Goal: Navigation & Orientation: Understand site structure

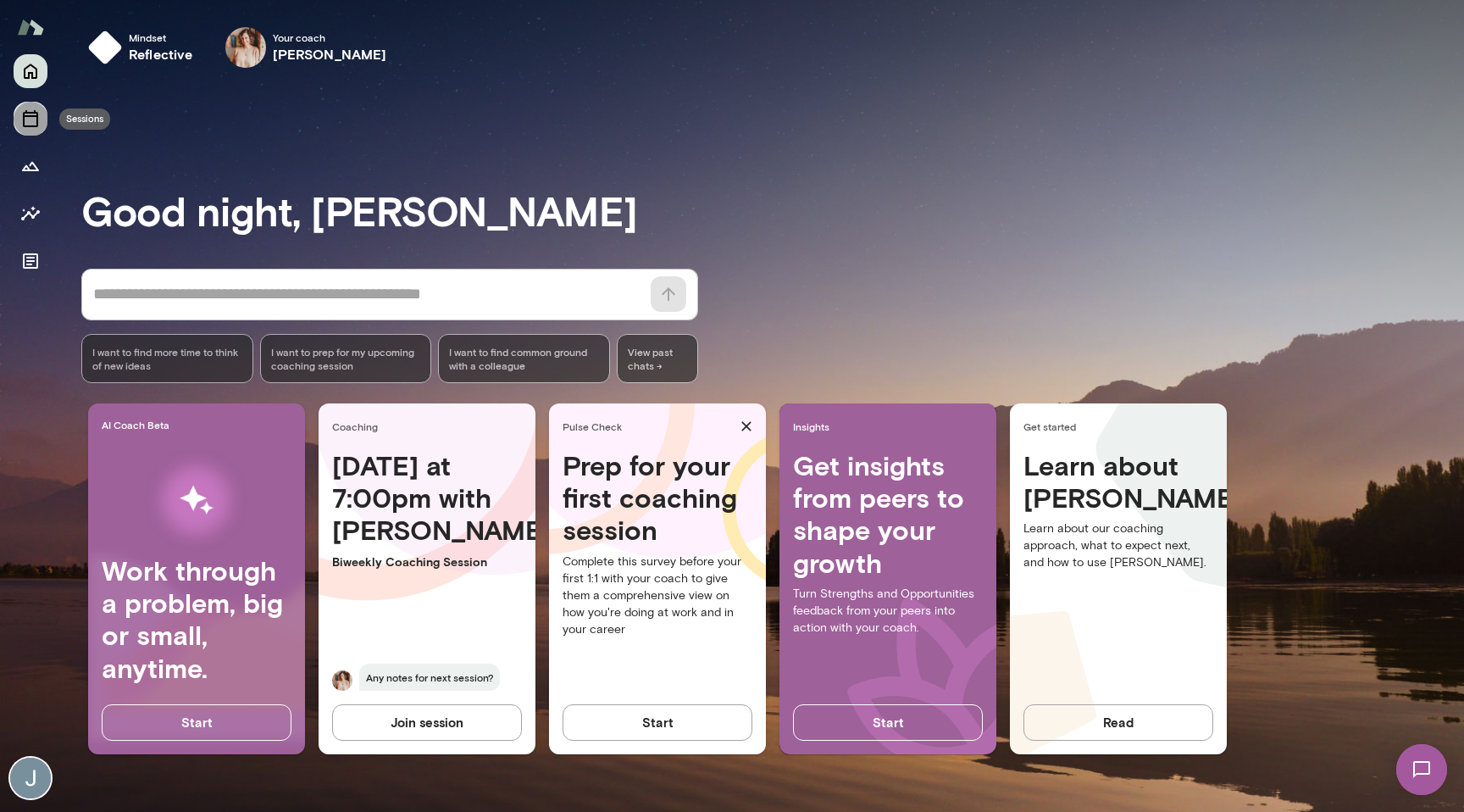
click at [38, 123] on icon "Sessions" at bounding box center [30, 118] width 20 height 20
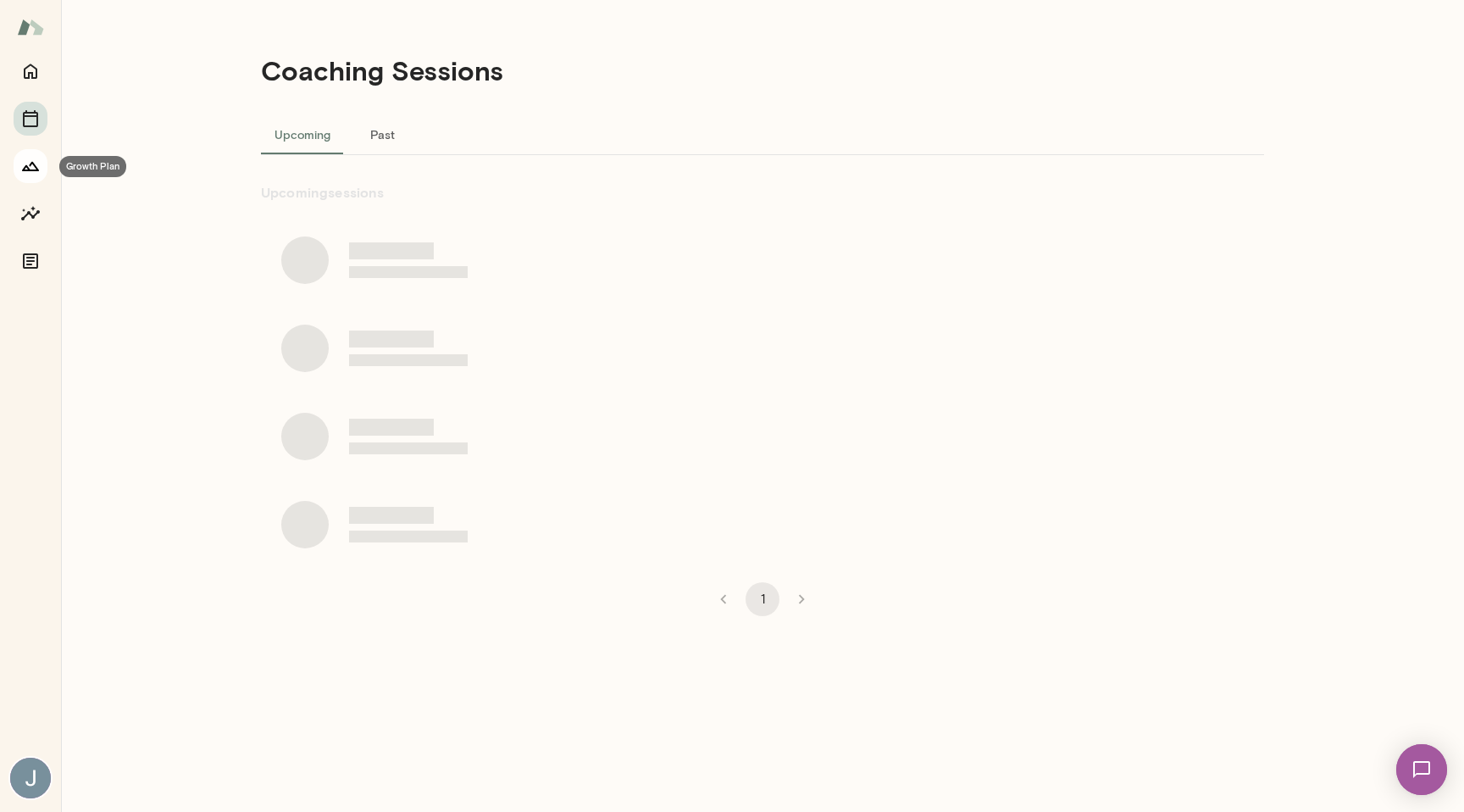
click at [28, 173] on icon "Growth Plan" at bounding box center [30, 165] width 20 height 20
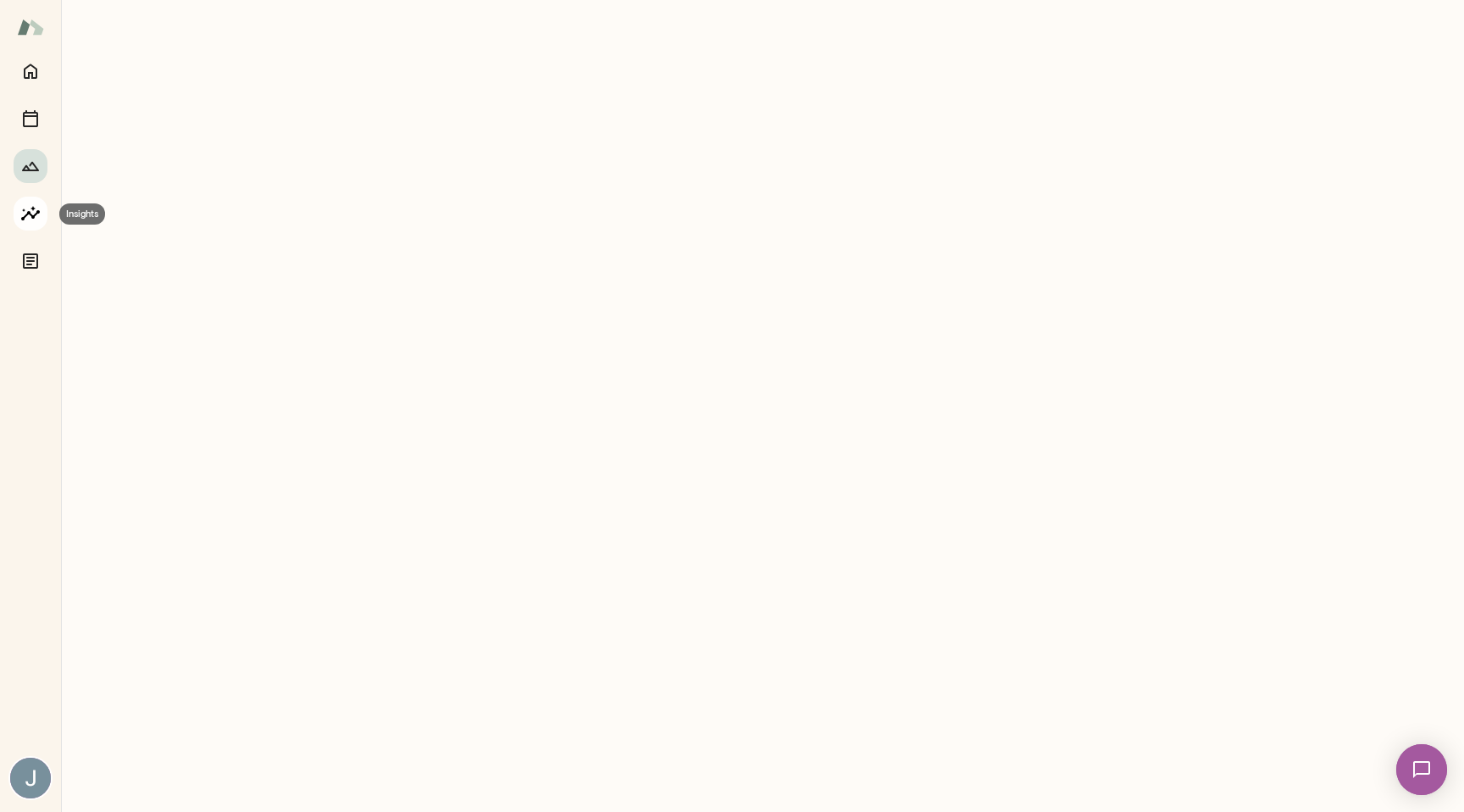
click at [29, 214] on icon "Insights" at bounding box center [30, 213] width 20 height 20
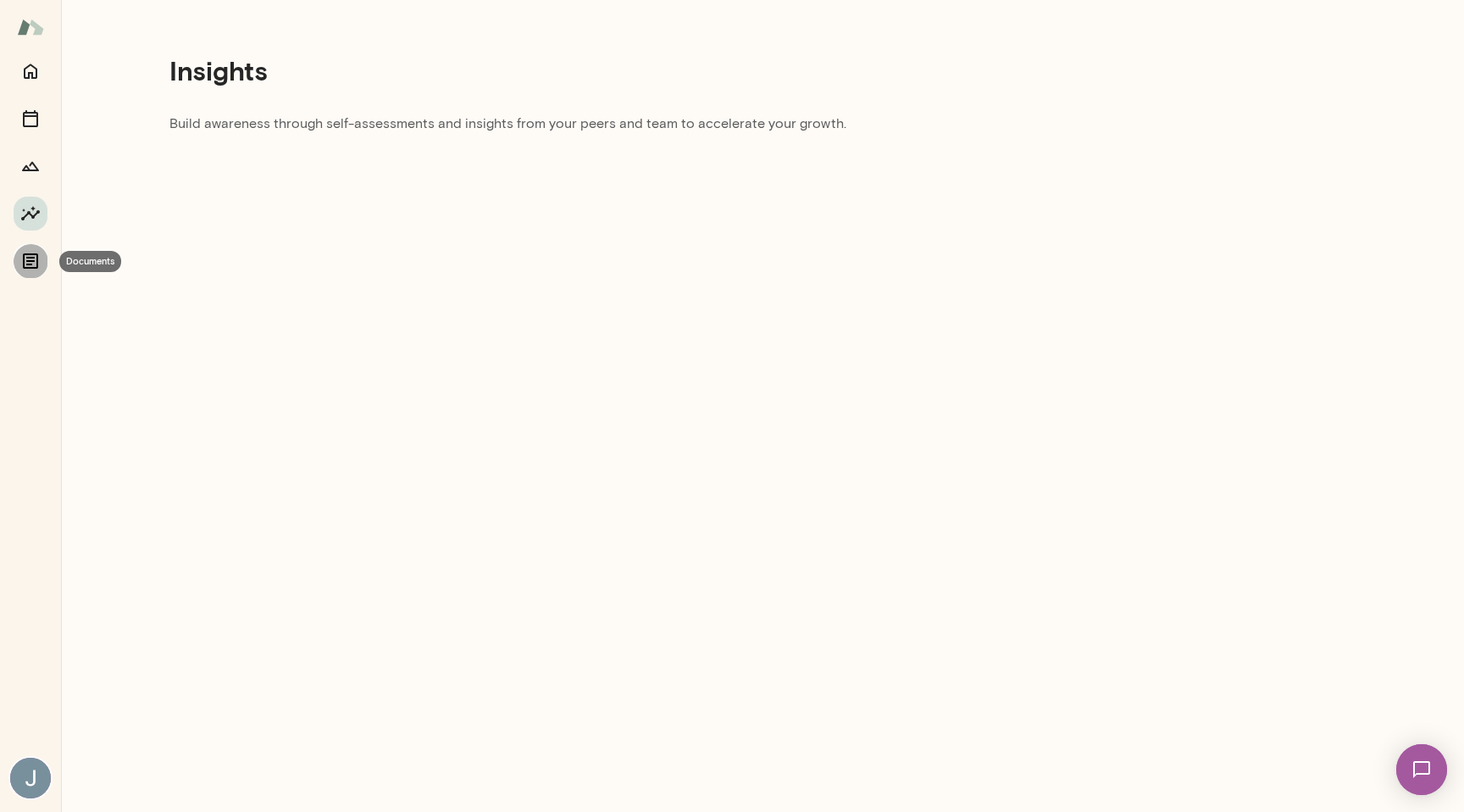
click at [28, 257] on icon "Documents" at bounding box center [31, 261] width 15 height 15
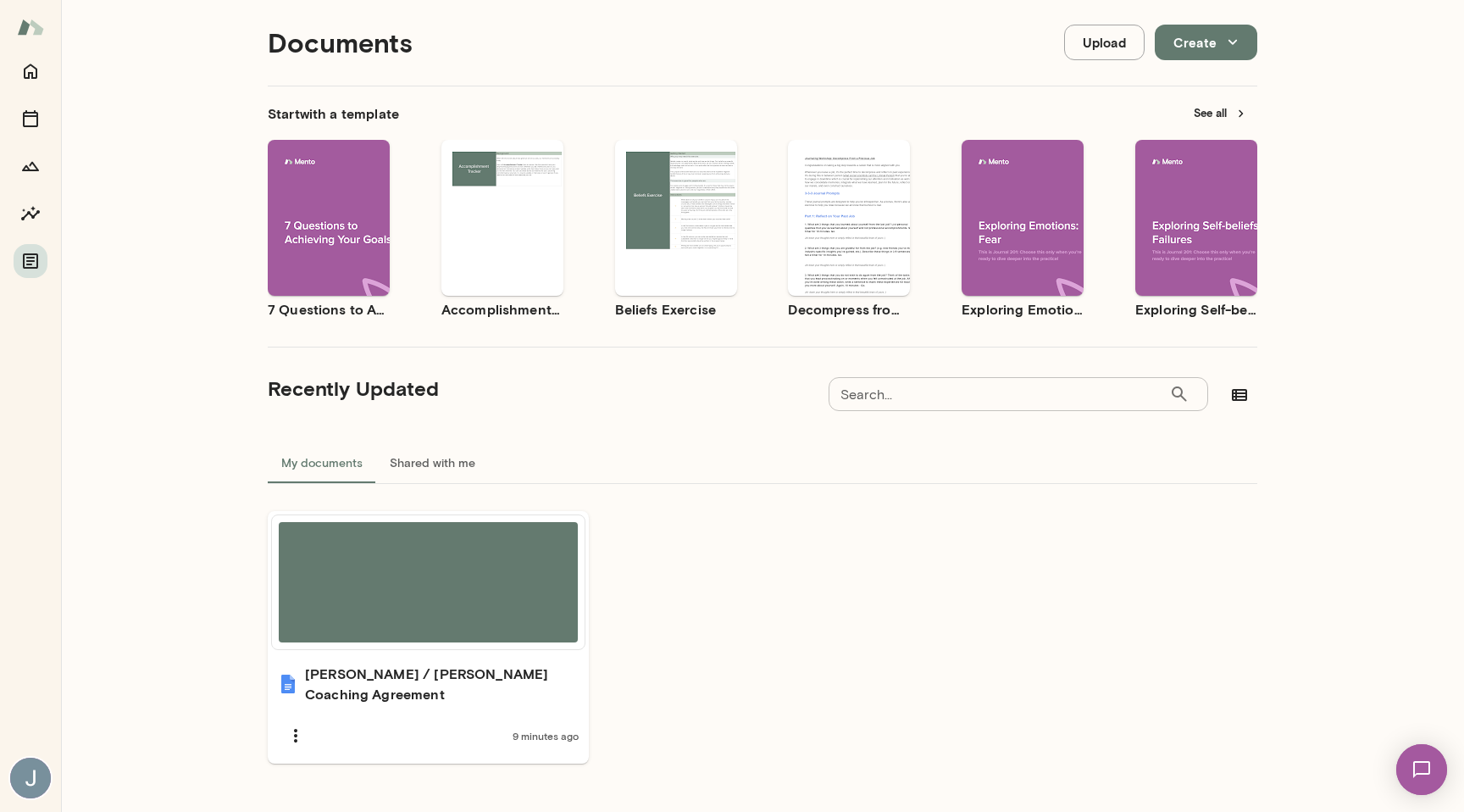
scroll to position [41, 0]
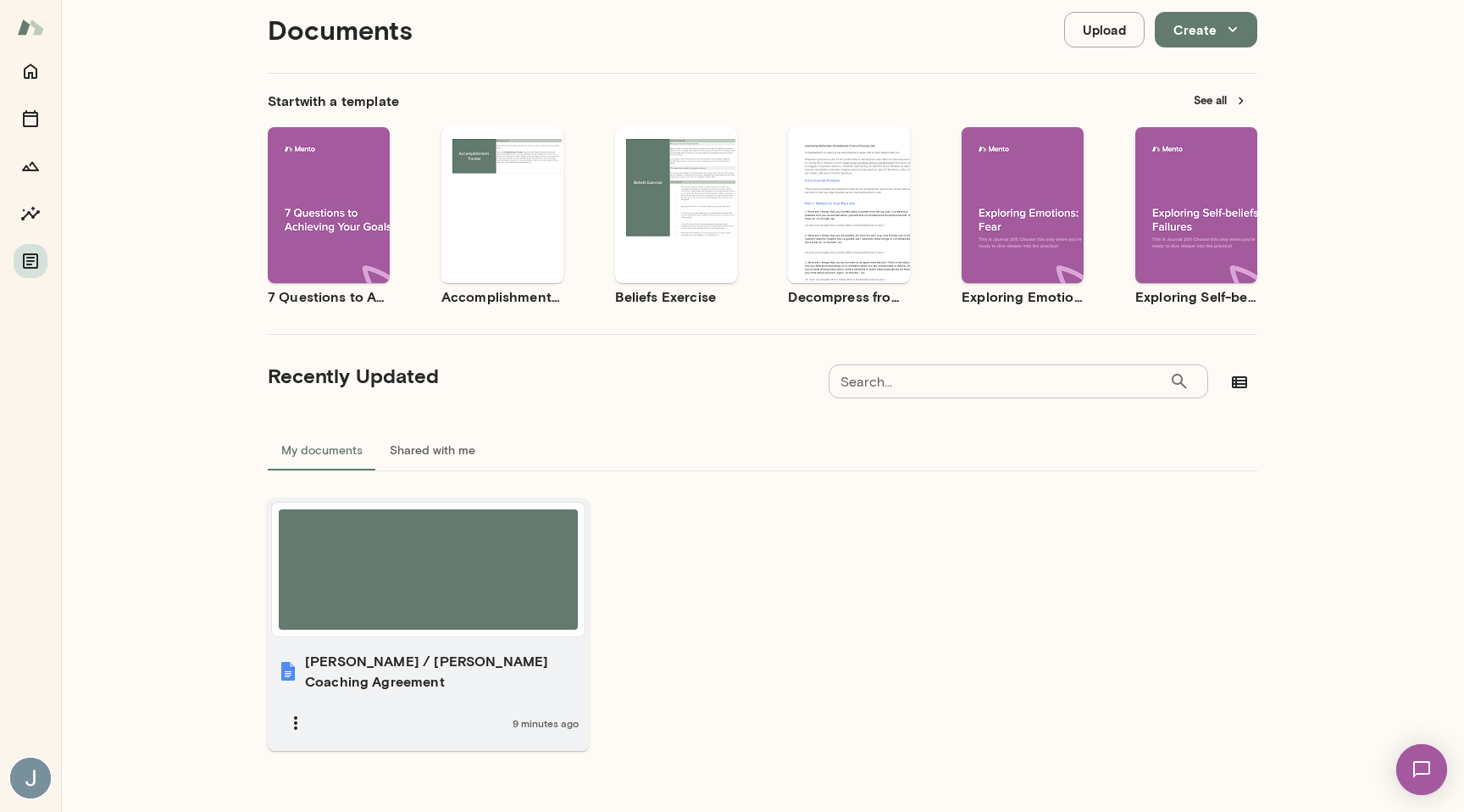
click at [461, 531] on div at bounding box center [428, 569] width 299 height 120
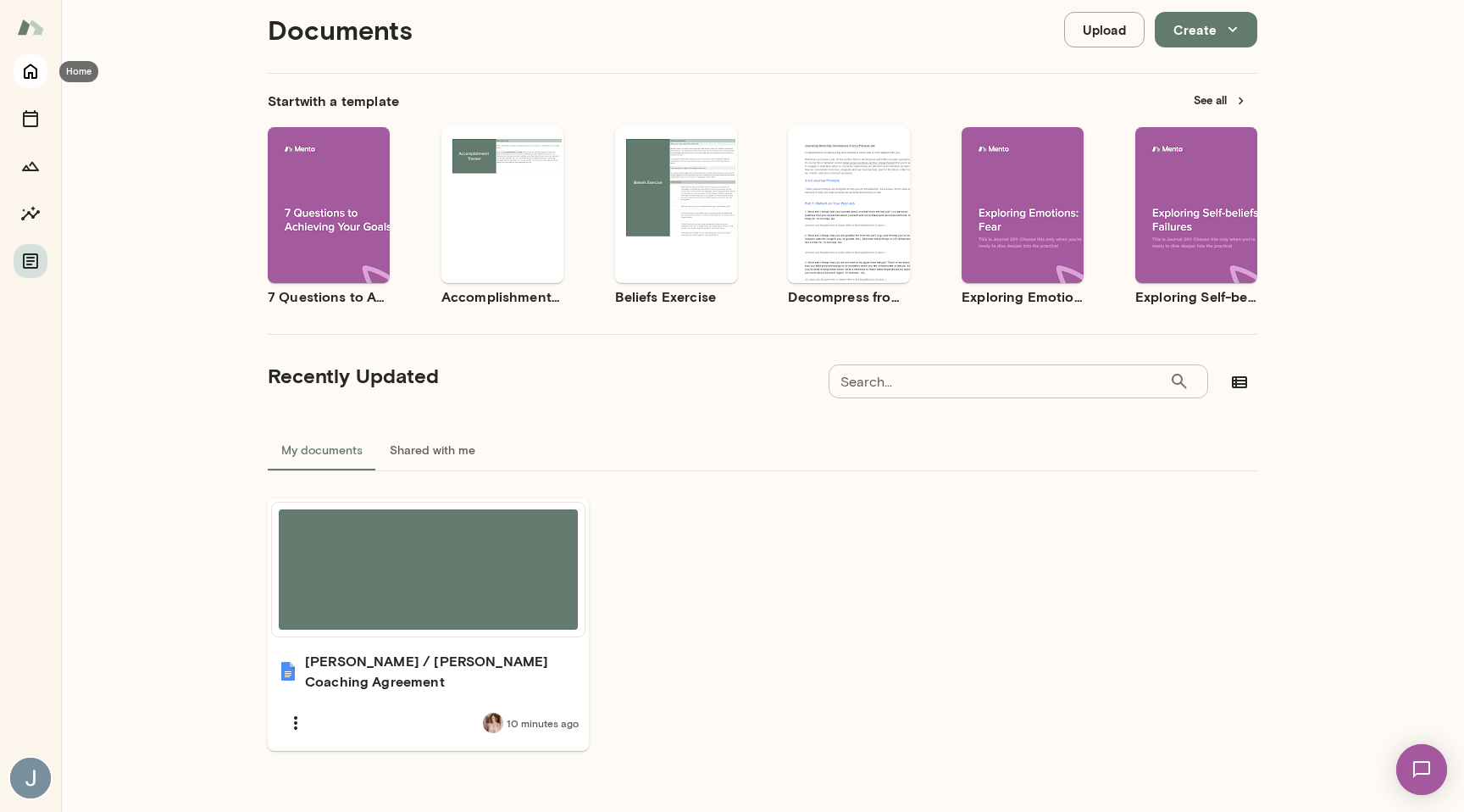
click at [40, 83] on button "Home" at bounding box center [30, 71] width 33 height 33
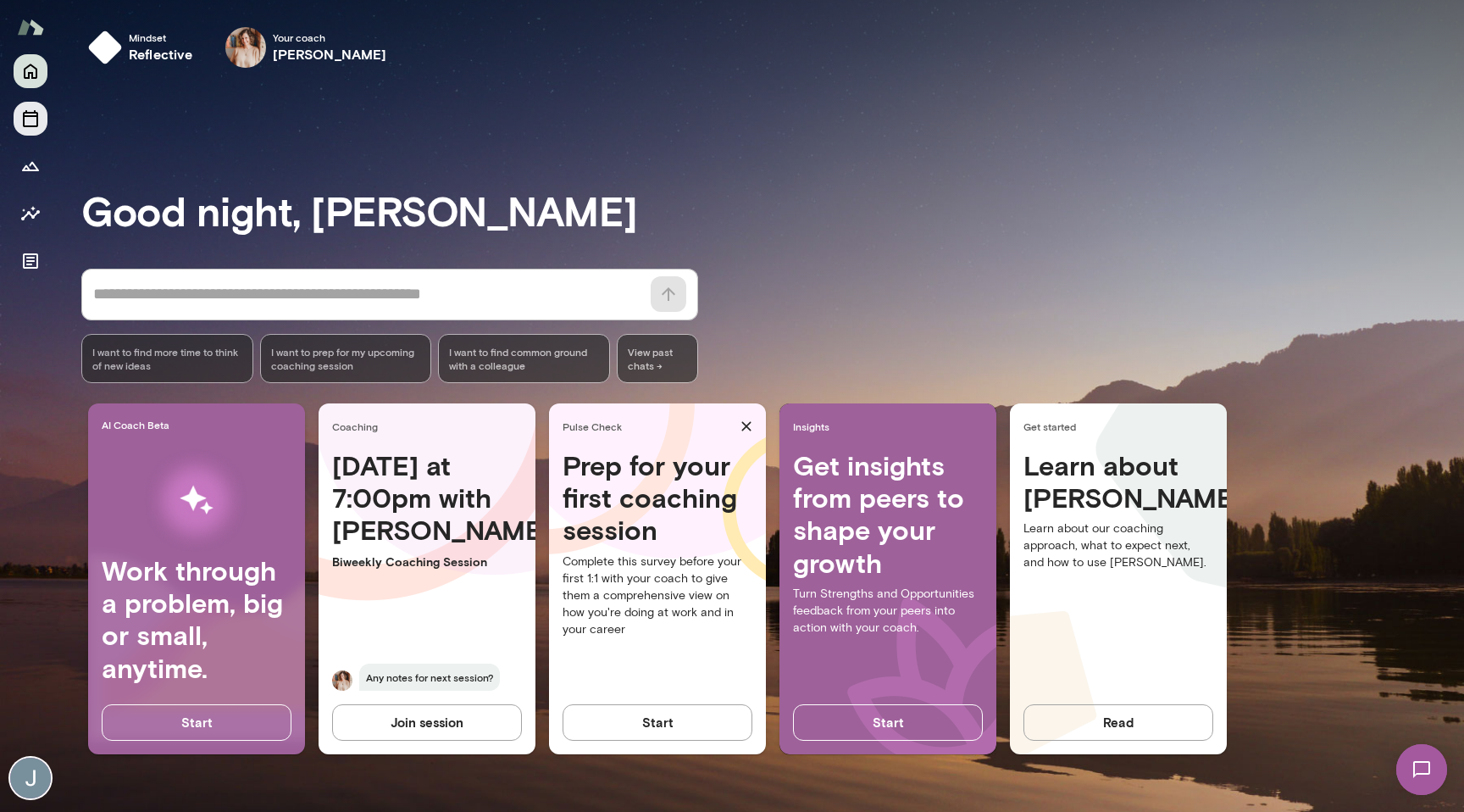
click at [34, 131] on button "Sessions" at bounding box center [30, 118] width 33 height 33
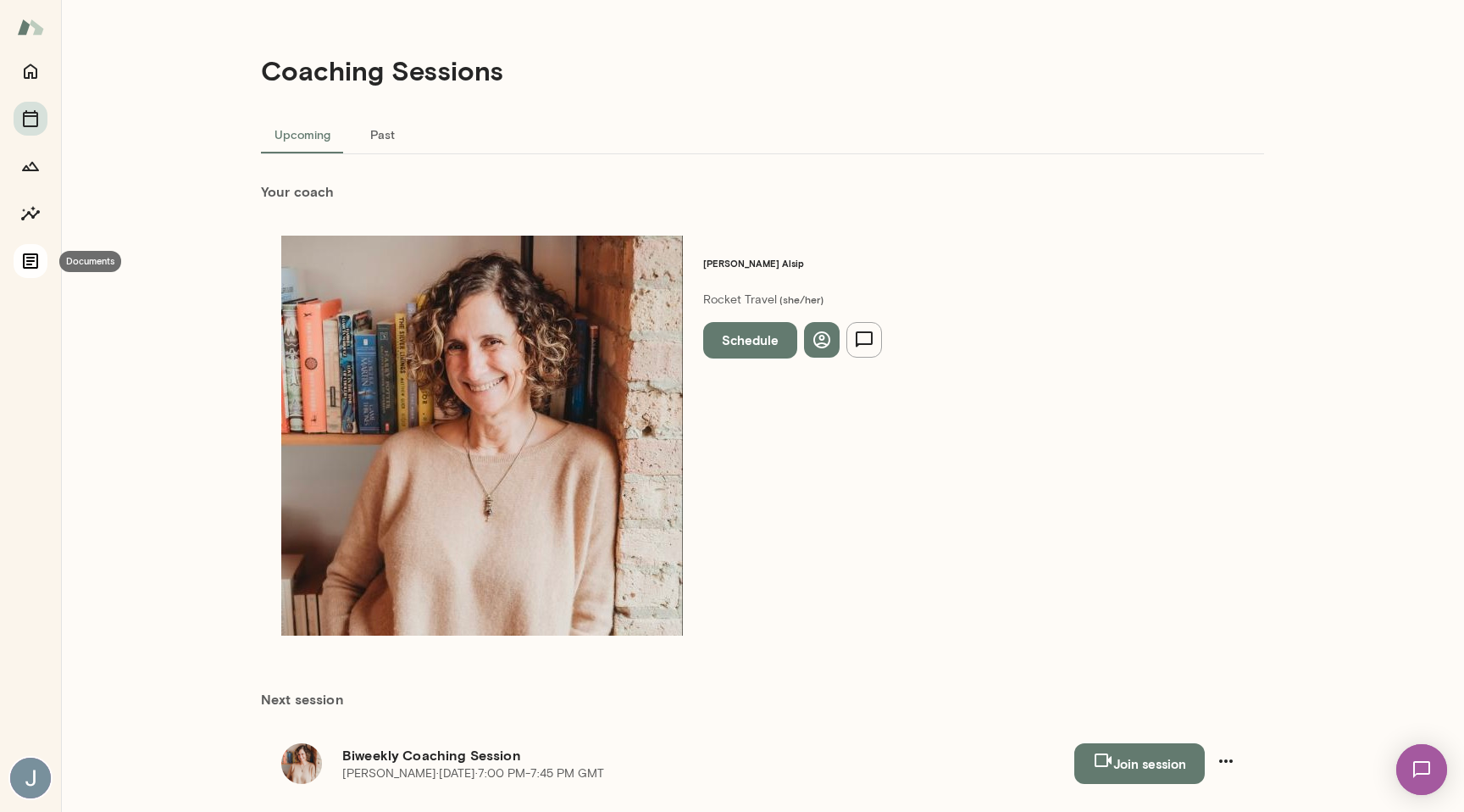
click at [32, 256] on icon "Documents" at bounding box center [30, 261] width 20 height 20
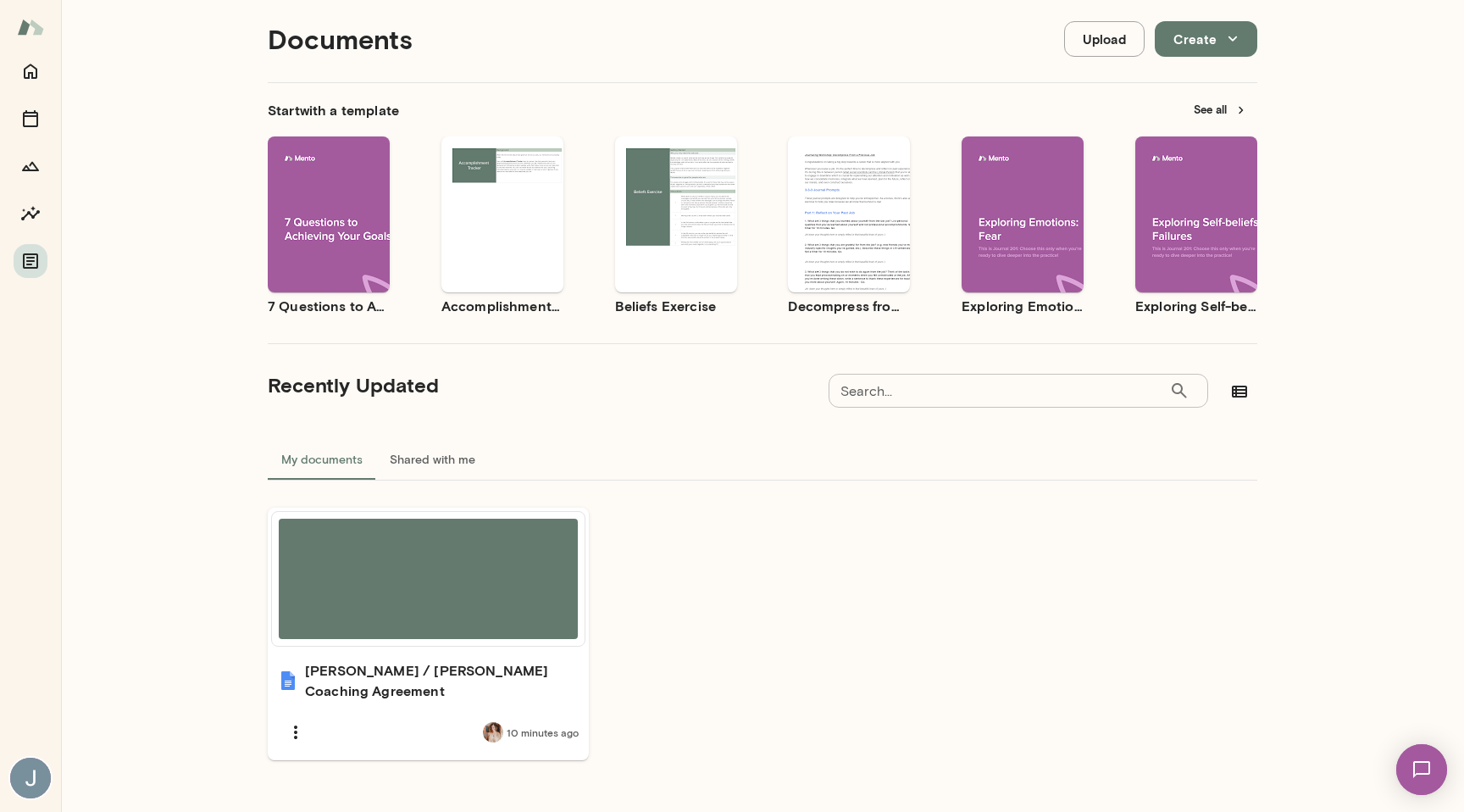
scroll to position [41, 0]
